Goal: Information Seeking & Learning: Learn about a topic

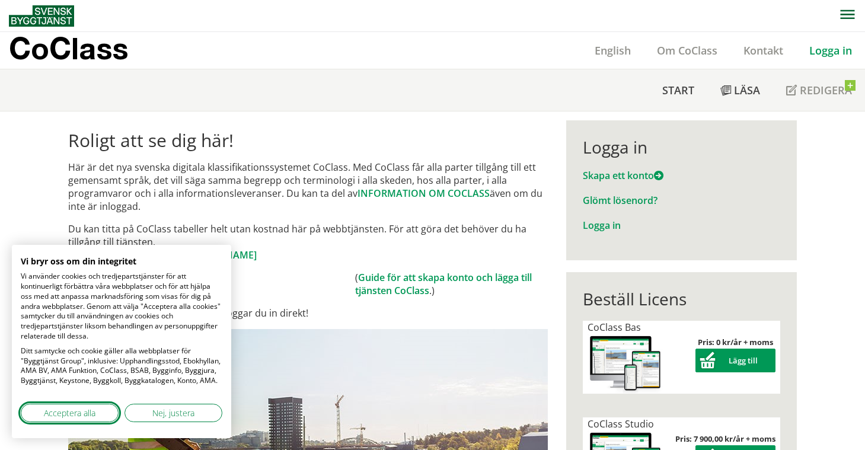
click at [105, 412] on button "Acceptera alla" at bounding box center [70, 413] width 98 height 18
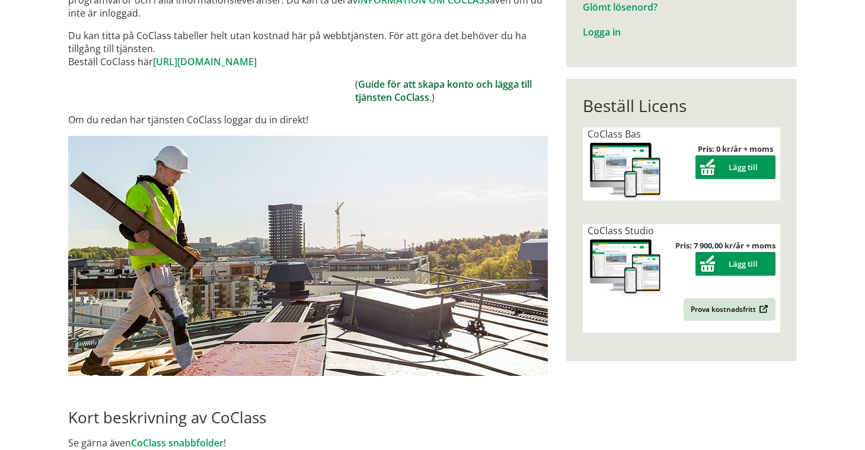
scroll to position [196, 0]
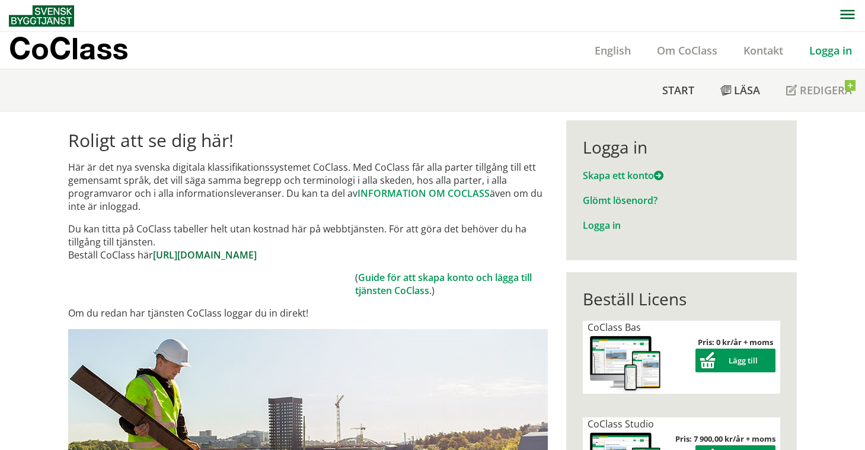
click at [257, 254] on link "[URL][DOMAIN_NAME]" at bounding box center [205, 254] width 104 height 13
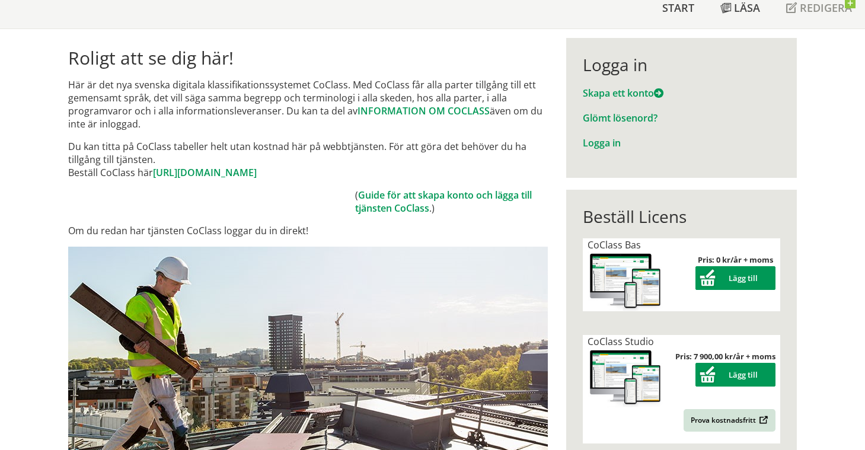
scroll to position [82, 0]
click at [416, 112] on link "INFORMATION OM COCLASS" at bounding box center [424, 110] width 132 height 13
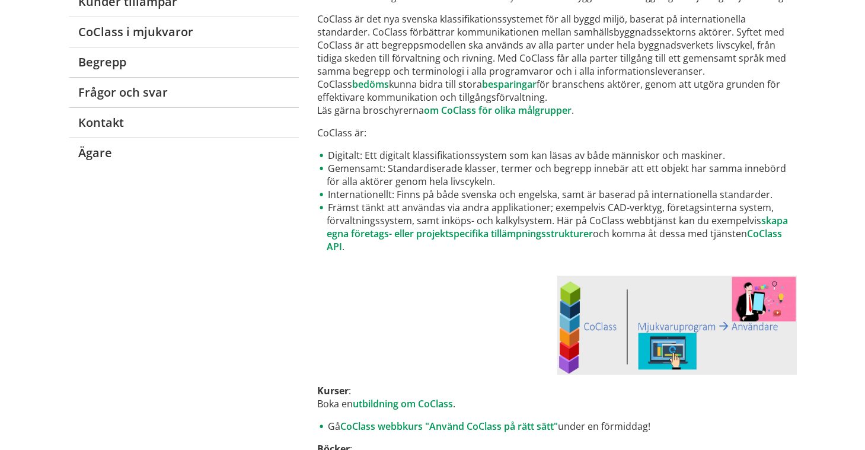
scroll to position [205, 0]
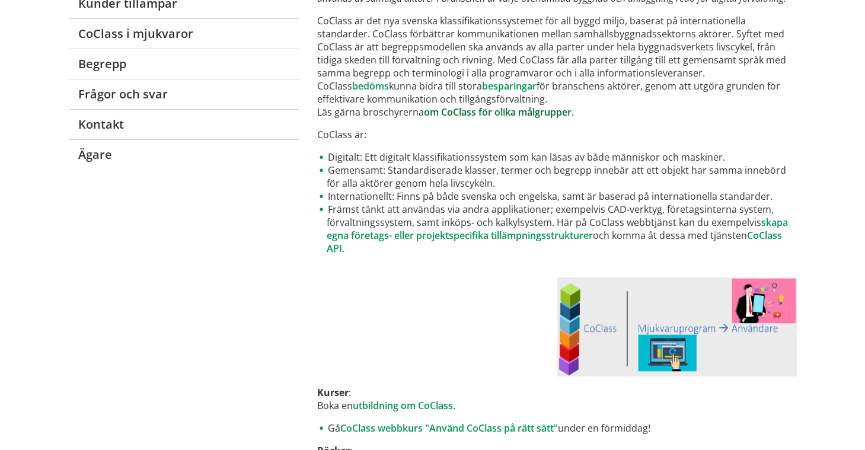
click at [495, 111] on link "om CoClass för olika målgrupper" at bounding box center [498, 112] width 148 height 13
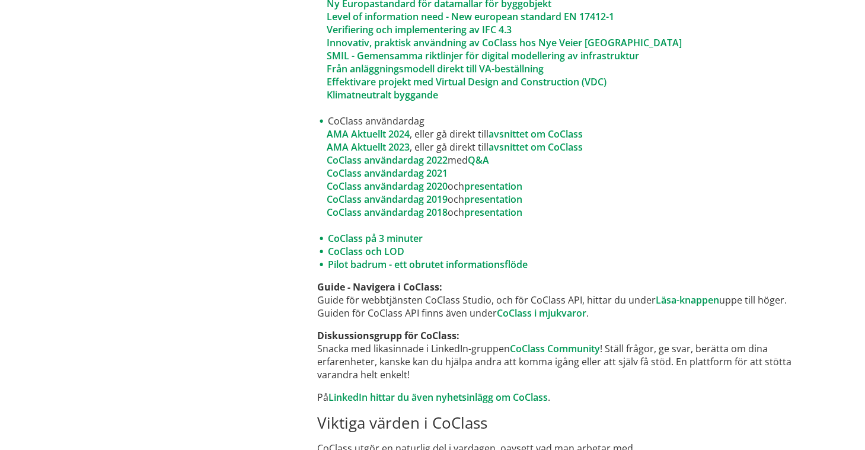
scroll to position [940, 0]
click at [368, 235] on link "CoClass på 3 minuter" at bounding box center [375, 238] width 95 height 13
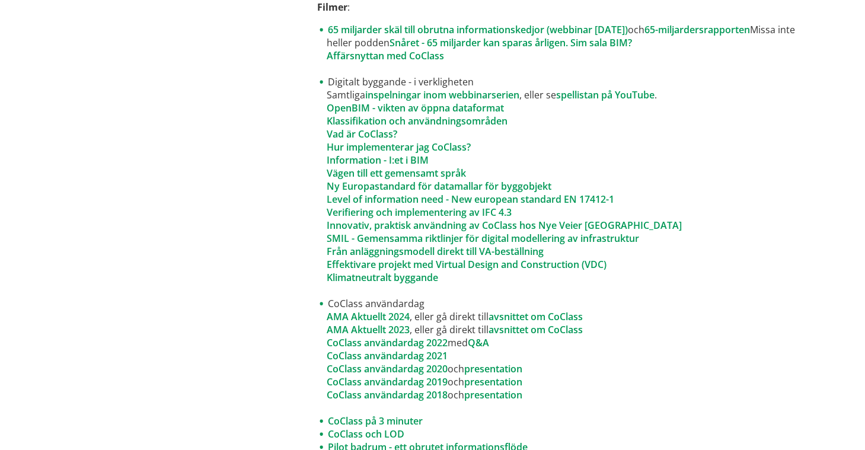
scroll to position [726, 0]
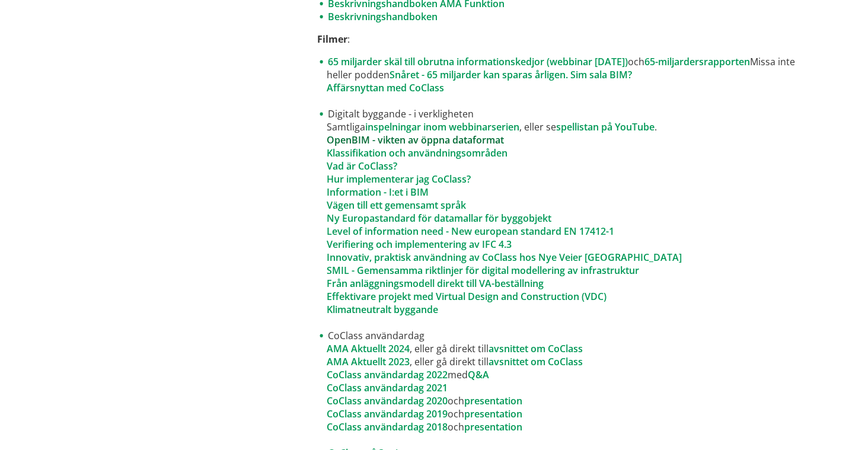
click at [441, 138] on link "OpenBIM - vikten av öppna dataformat" at bounding box center [415, 139] width 177 height 13
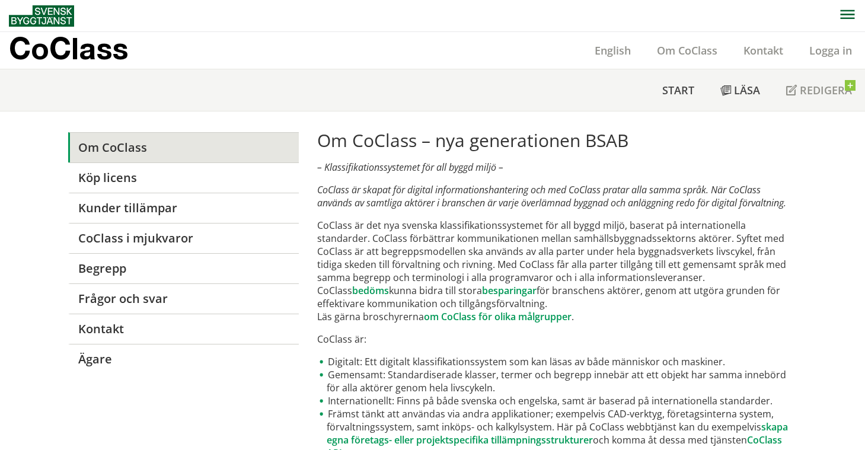
scroll to position [0, 0]
